Goal: Task Accomplishment & Management: Use online tool/utility

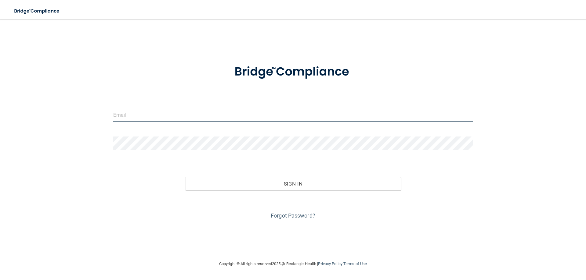
type input "[EMAIL_ADDRESS][DOMAIN_NAME]"
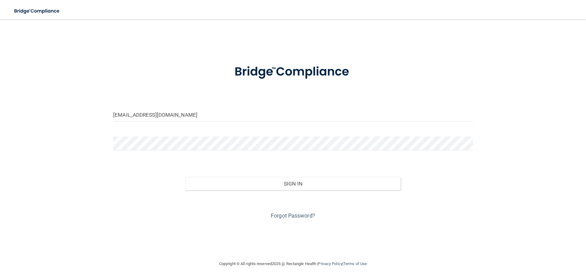
click at [67, 88] on div "[EMAIL_ADDRESS][DOMAIN_NAME] Invalid email/password. You don't have permission …" at bounding box center [292, 140] width 561 height 229
drag, startPoint x: 202, startPoint y: 116, endPoint x: 111, endPoint y: 119, distance: 90.4
click at [112, 119] on div "[EMAIL_ADDRESS][DOMAIN_NAME]" at bounding box center [293, 117] width 369 height 18
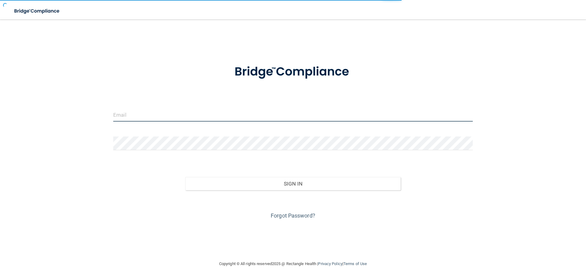
type input "[EMAIL_ADDRESS][DOMAIN_NAME]"
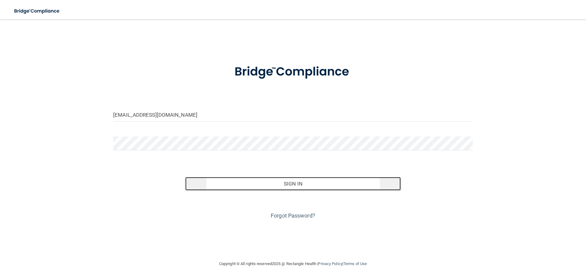
click at [356, 184] on button "Sign In" at bounding box center [293, 183] width 216 height 13
